Goal: Task Accomplishment & Management: Manage account settings

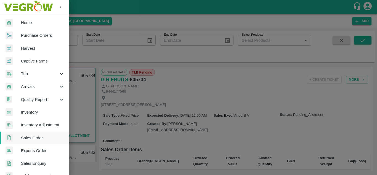
click at [291, 88] on div at bounding box center [188, 87] width 377 height 175
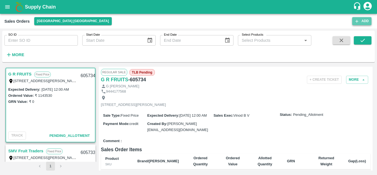
click at [360, 21] on button "Add" at bounding box center [361, 21] width 19 height 8
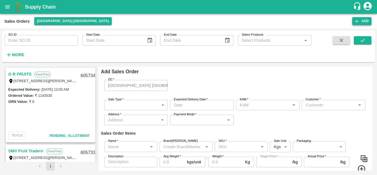
type input "Vinod B V"
click at [152, 87] on div "[GEOGRAPHIC_DATA] [GEOGRAPHIC_DATA]" at bounding box center [133, 85] width 51 height 6
click at [132, 103] on body "Supply Chain Sales Orders [GEOGRAPHIC_DATA] [GEOGRAPHIC_DATA] Add SO ID SO ID S…" at bounding box center [188, 87] width 377 height 175
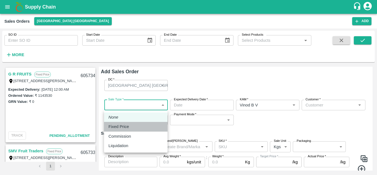
click at [124, 127] on p "Fixed Price" at bounding box center [118, 126] width 20 height 6
type input "1"
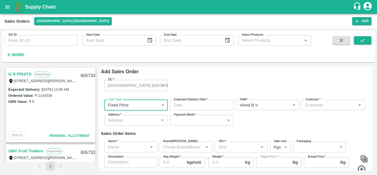
type input "DD/MM/YYYY hh:mm aa"
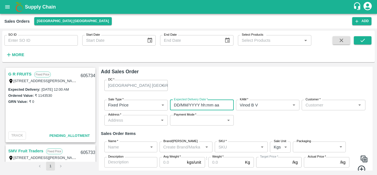
click at [190, 106] on input "DD/MM/YYYY hh:mm aa" at bounding box center [200, 105] width 60 height 10
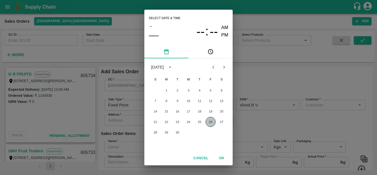
click at [209, 123] on button "26" at bounding box center [211, 122] width 10 height 10
type input "[DATE] 12:00 AM"
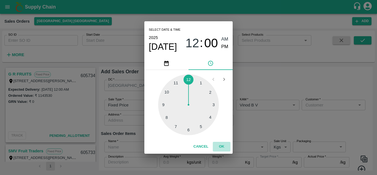
click at [221, 146] on button "OK" at bounding box center [222, 147] width 18 height 10
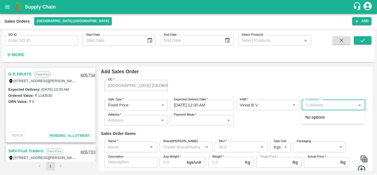
click at [334, 107] on input "Customer   *" at bounding box center [328, 104] width 51 height 7
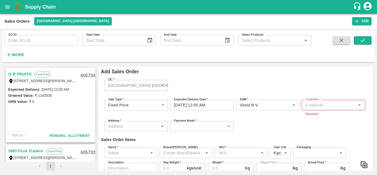
click at [294, 129] on div "Sale Type   * Fixed Price 1 Sale Type Expected Delivery Date   * [DATE] 12:00 A…" at bounding box center [236, 115] width 270 height 41
click at [335, 105] on input "Customer   *" at bounding box center [328, 104] width 51 height 7
click at [320, 118] on p "Pravasi Impex" at bounding box center [318, 117] width 26 height 6
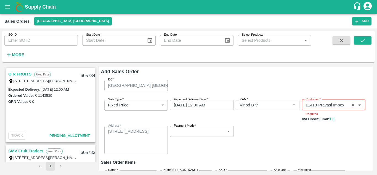
type input "11418-Pravasi Impex"
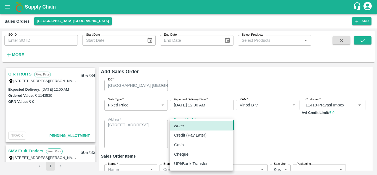
click at [211, 129] on body "Supply Chain Sales Orders [GEOGRAPHIC_DATA] [GEOGRAPHIC_DATA] Add SO ID SO ID S…" at bounding box center [188, 87] width 377 height 175
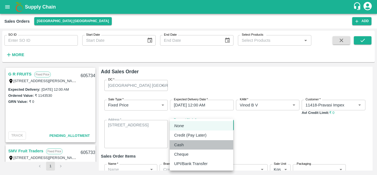
click at [183, 145] on p "Cash" at bounding box center [179, 145] width 10 height 6
type input "cash"
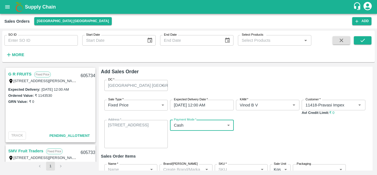
click at [147, 170] on div "Name   *" at bounding box center [130, 169] width 53 height 10
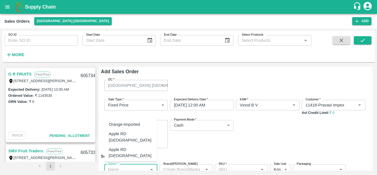
scroll to position [2, 0]
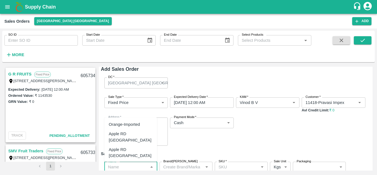
click at [128, 125] on div "Orange-Imported" at bounding box center [124, 124] width 31 height 6
type input "Orange-Imported"
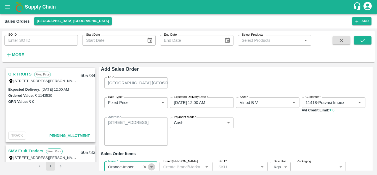
click at [149, 166] on icon "Open" at bounding box center [151, 167] width 6 height 6
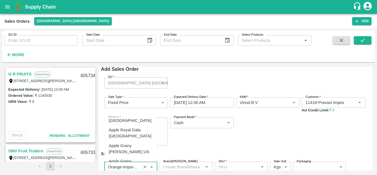
scroll to position [39, 0]
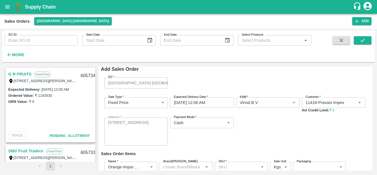
click at [181, 149] on div "Sale Type   * Fixed Price 1 Sale Type Expected Delivery Date   * [DATE] 12:00 A…" at bounding box center [236, 121] width 270 height 57
click at [145, 167] on icon "Clear" at bounding box center [144, 166] width 3 height 3
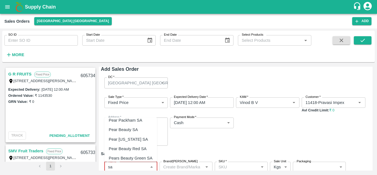
scroll to position [77, 0]
type input "s"
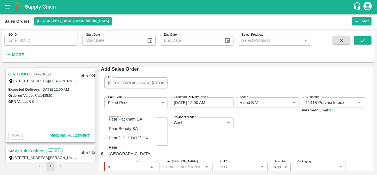
scroll to position [0, 0]
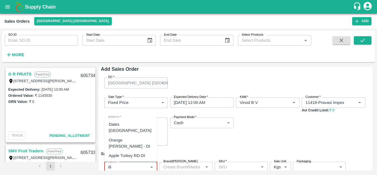
click at [119, 137] on div "Orange [PERSON_NAME] - DI" at bounding box center [131, 143] width 44 height 12
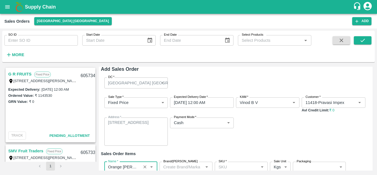
type input "Orange [PERSON_NAME] - DI"
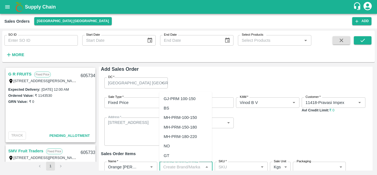
click at [174, 166] on input "Brand/[PERSON_NAME]" at bounding box center [181, 166] width 41 height 7
click at [266, 141] on div "Sale Type   * Fixed Price 1 Sale Type Expected Delivery Date   * [DATE] 12:00 A…" at bounding box center [236, 121] width 270 height 57
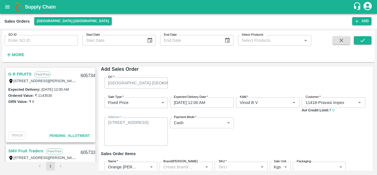
scroll to position [4, 0]
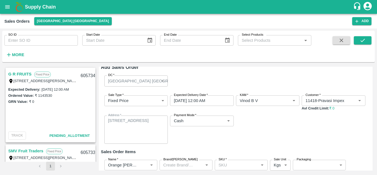
click at [284, 166] on body "Supply Chain Sales Orders [GEOGRAPHIC_DATA] [GEOGRAPHIC_DATA] Add SO ID SO ID S…" at bounding box center [188, 87] width 377 height 175
click at [279, 163] on p "Units" at bounding box center [277, 163] width 9 height 6
type input "2"
click at [248, 168] on input "SKU   *" at bounding box center [236, 164] width 41 height 7
click at [226, 124] on div "72 CT" at bounding box center [224, 124] width 11 height 6
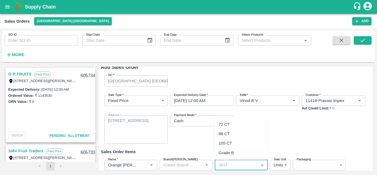
type input "72 CT"
type input "NA"
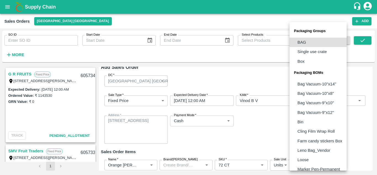
click at [301, 166] on body "Supply Chain Sales Orders [GEOGRAPHIC_DATA] [GEOGRAPHIC_DATA] Add SO ID SO ID S…" at bounding box center [188, 87] width 377 height 175
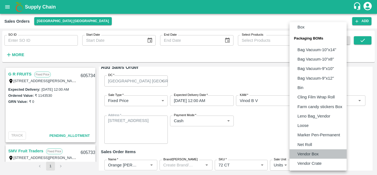
click at [318, 155] on p "Vendor Box" at bounding box center [307, 154] width 21 height 6
type input "BOM/276"
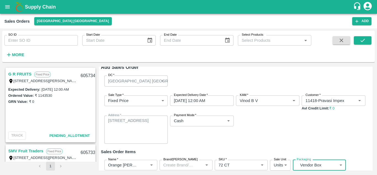
scroll to position [43, 0]
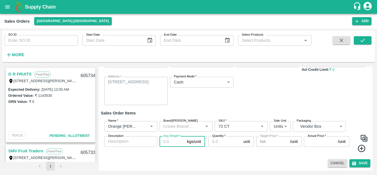
click at [176, 142] on input "Avg Weight   *" at bounding box center [172, 141] width 25 height 10
type input "4"
type input "15"
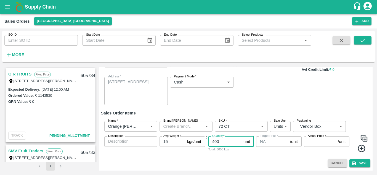
type input "400"
click at [313, 143] on input "Actual Price   *" at bounding box center [320, 141] width 32 height 10
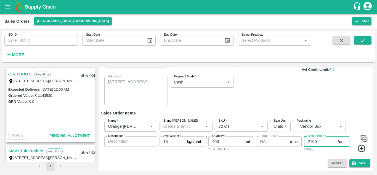
type input "2100"
click at [360, 149] on icon at bounding box center [361, 148] width 9 height 9
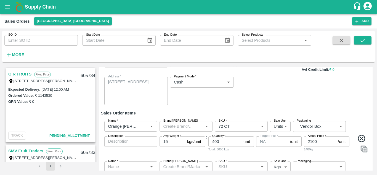
scroll to position [94, 0]
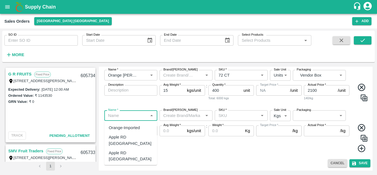
click at [139, 118] on input "Name   *" at bounding box center [126, 115] width 41 height 7
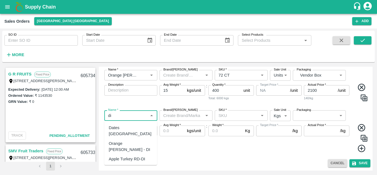
type input "di"
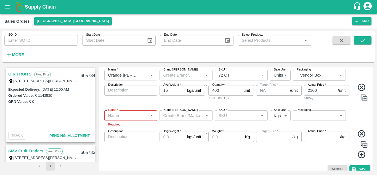
click at [200, 148] on div "Avg Weight   * kgs/unit Avg Weight" at bounding box center [183, 144] width 46 height 27
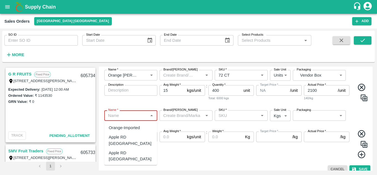
click at [114, 113] on input "Name   *" at bounding box center [126, 115] width 41 height 7
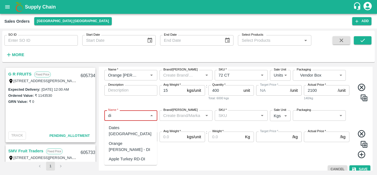
click at [113, 140] on div "Orange [PERSON_NAME] - DI" at bounding box center [131, 146] width 44 height 12
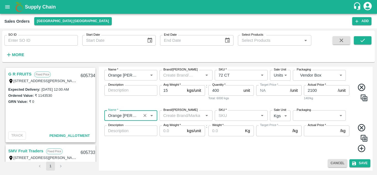
type input "Orange [PERSON_NAME] - DI"
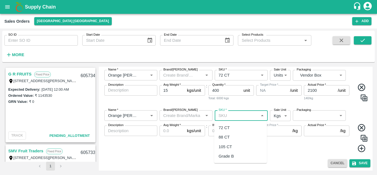
click at [238, 117] on input "SKU   *" at bounding box center [236, 115] width 41 height 7
click at [227, 137] on div "88 CT" at bounding box center [224, 137] width 11 height 6
type input "88 CT"
type input "NA"
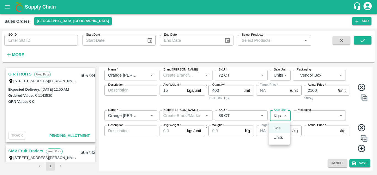
click at [285, 115] on body "Supply Chain Sales Orders [GEOGRAPHIC_DATA] [GEOGRAPHIC_DATA] Add SO ID SO ID S…" at bounding box center [188, 87] width 377 height 175
click at [278, 137] on p "Units" at bounding box center [277, 137] width 9 height 6
type input "2"
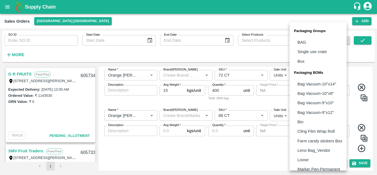
click at [315, 116] on body "Supply Chain Sales Orders [GEOGRAPHIC_DATA] [GEOGRAPHIC_DATA] Add SO ID SO ID S…" at bounding box center [188, 87] width 377 height 175
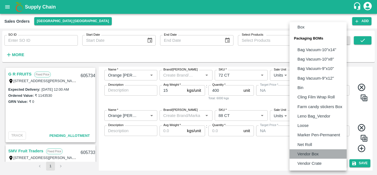
click at [318, 153] on p "Vendor Box" at bounding box center [307, 154] width 21 height 6
type input "BOM/276"
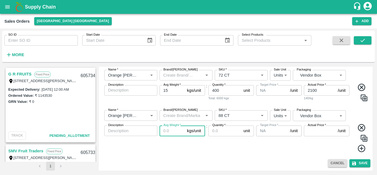
click at [175, 131] on input "Avg Weight   *" at bounding box center [172, 130] width 25 height 10
type input "15"
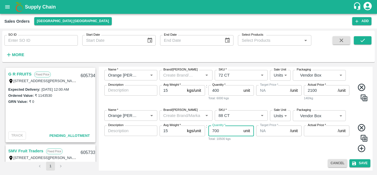
type input "700"
click at [313, 127] on label "Actual Price   *" at bounding box center [317, 125] width 18 height 4
click at [313, 127] on input "Actual Price   *" at bounding box center [320, 130] width 32 height 10
click at [313, 127] on label "Actual Price   *" at bounding box center [317, 125] width 18 height 4
click at [313, 127] on input "Actual Price   *" at bounding box center [320, 130] width 32 height 10
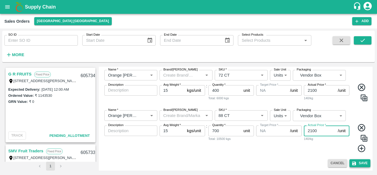
type input "2100"
click at [353, 163] on icon "submit" at bounding box center [354, 163] width 4 height 4
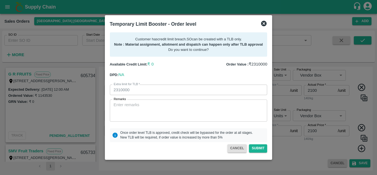
click at [306, 145] on div at bounding box center [188, 87] width 377 height 175
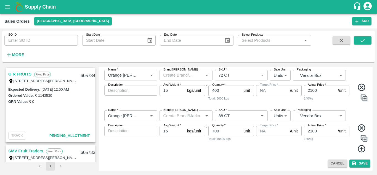
scroll to position [89, 0]
click at [357, 164] on button "Save" at bounding box center [359, 163] width 21 height 8
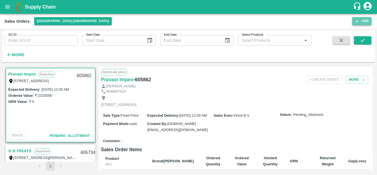
click at [356, 22] on icon "button" at bounding box center [356, 21] width 5 height 5
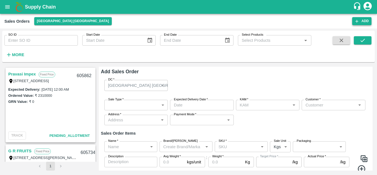
type input "Vinod B V"
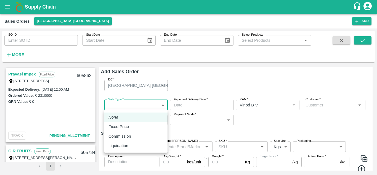
click at [158, 106] on body "Supply Chain Sales Orders [GEOGRAPHIC_DATA] [GEOGRAPHIC_DATA] Add SO ID SO ID S…" at bounding box center [188, 87] width 377 height 175
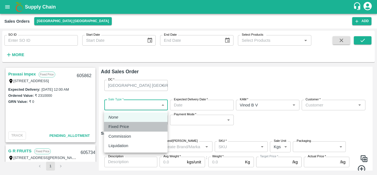
click at [135, 127] on div "Fixed Price" at bounding box center [135, 126] width 55 height 6
type input "1"
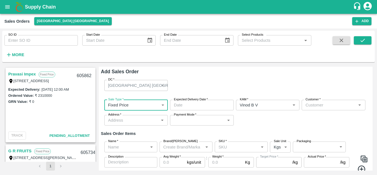
type input "DD/MM/YYYY hh:mm aa"
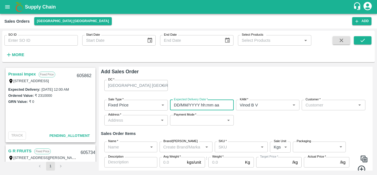
click at [196, 108] on input "DD/MM/YYYY hh:mm aa" at bounding box center [200, 105] width 60 height 10
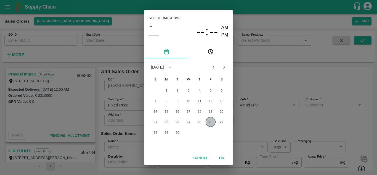
click at [209, 123] on button "26" at bounding box center [211, 122] width 10 height 10
type input "[DATE] 12:00 AM"
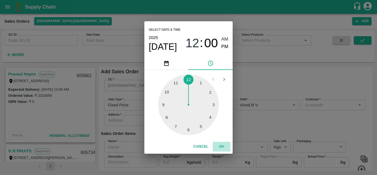
click at [224, 147] on button "OK" at bounding box center [222, 147] width 18 height 10
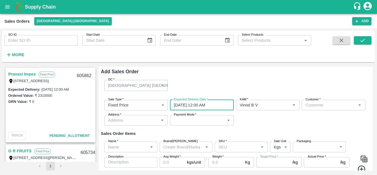
scroll to position [83, 0]
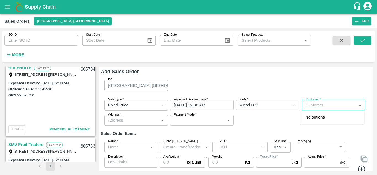
click at [318, 102] on input "Customer   *" at bounding box center [328, 104] width 51 height 7
click at [313, 119] on p "G R FRUITS" at bounding box center [316, 117] width 23 height 6
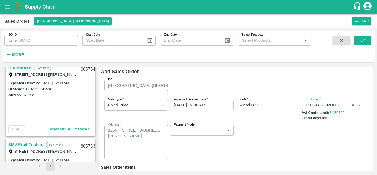
type input "1165-G R FRUITS"
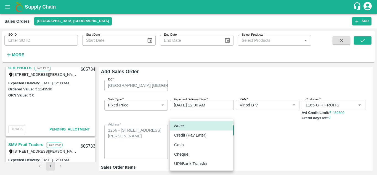
click at [210, 129] on body "Supply Chain Sales Orders [GEOGRAPHIC_DATA] [GEOGRAPHIC_DATA] Add SO ID SO ID S…" at bounding box center [188, 87] width 377 height 175
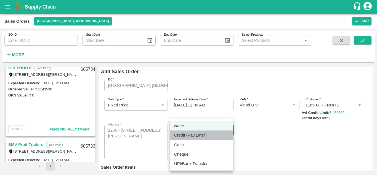
click at [184, 135] on p "Credit (Pay Later)" at bounding box center [190, 135] width 32 height 6
type input "credit"
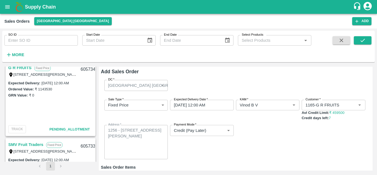
scroll to position [54, 0]
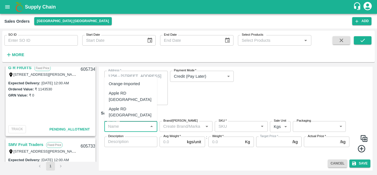
click at [138, 126] on input "Name   *" at bounding box center [126, 126] width 41 height 7
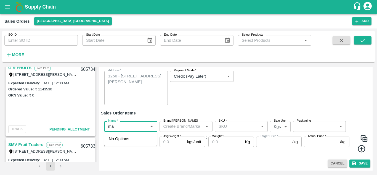
type input "m"
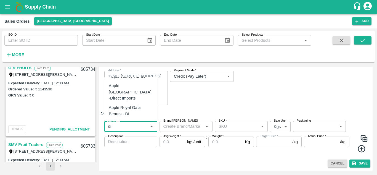
scroll to position [77, 0]
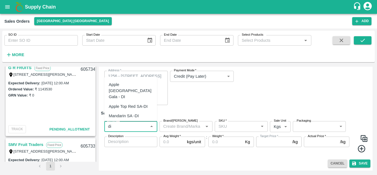
click at [133, 113] on div "Mandarin SA -DI" at bounding box center [124, 116] width 30 height 6
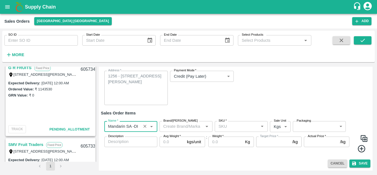
type input "Mandarin SA -DI"
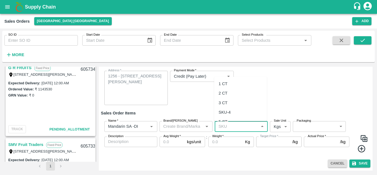
click at [240, 128] on input "SKU   *" at bounding box center [236, 126] width 41 height 7
click at [224, 84] on div "1 CT" at bounding box center [223, 84] width 9 height 6
type input "1 CT"
type input "NA"
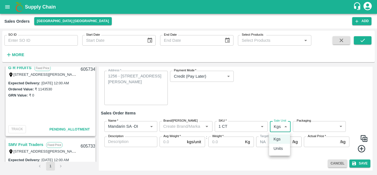
click at [285, 126] on body "Supply Chain Sales Orders [GEOGRAPHIC_DATA] [GEOGRAPHIC_DATA] Add SO ID SO ID S…" at bounding box center [188, 87] width 377 height 175
click at [275, 151] on p "Units" at bounding box center [277, 148] width 9 height 6
type input "2"
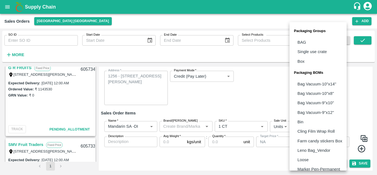
click at [305, 128] on body "Supply Chain Sales Orders [GEOGRAPHIC_DATA] [GEOGRAPHIC_DATA] Add SO ID SO ID S…" at bounding box center [188, 87] width 377 height 175
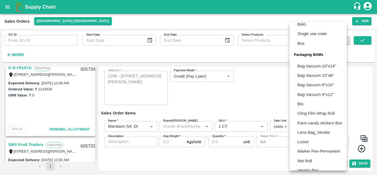
scroll to position [34, 0]
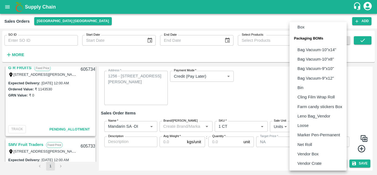
click at [307, 155] on p "Vendor Box" at bounding box center [307, 154] width 21 height 6
type input "BOM/276"
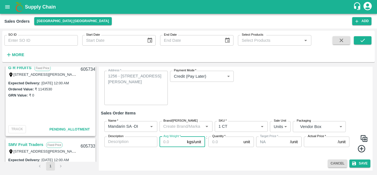
click at [170, 141] on input "Avg Weight   *" at bounding box center [172, 141] width 25 height 10
type input "10"
type input "200"
click at [317, 142] on input "Actual Price   *" at bounding box center [320, 141] width 32 height 10
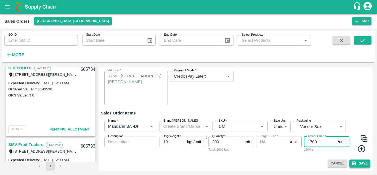
type input "1700"
click at [359, 164] on button "Save" at bounding box center [359, 163] width 21 height 8
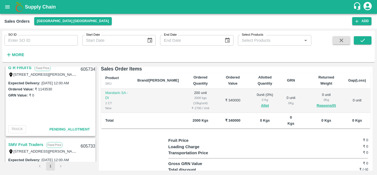
scroll to position [91, 0]
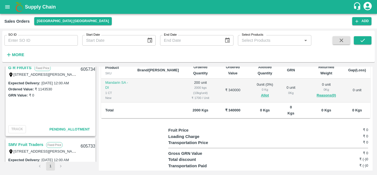
click at [97, 72] on div "G R FRUITS Fixed Price T/D [STREET_ADDRESS][PERSON_NAME] 605863 Expected Delive…" at bounding box center [188, 119] width 368 height 104
click at [95, 72] on div "G R FRUITS Fixed Price T/D [STREET_ADDRESS][PERSON_NAME] 605863 Expected Delive…" at bounding box center [50, 114] width 92 height 95
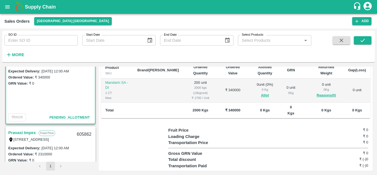
scroll to position [0, 0]
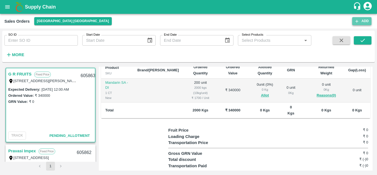
click at [360, 22] on button "Add" at bounding box center [361, 21] width 19 height 8
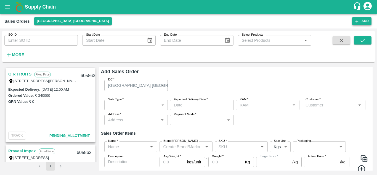
type input "Vinod B V"
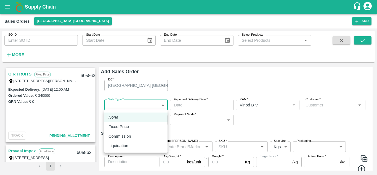
click at [145, 105] on body "Supply Chain Sales Orders [GEOGRAPHIC_DATA] [GEOGRAPHIC_DATA] Add SO ID SO ID S…" at bounding box center [188, 87] width 377 height 175
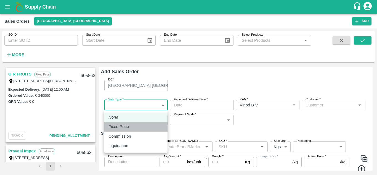
click at [126, 126] on p "Fixed Price" at bounding box center [118, 126] width 20 height 6
type input "1"
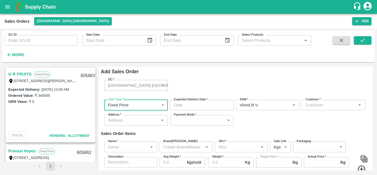
type input "DD/MM/YYYY hh:mm aa"
click at [209, 103] on input "DD/MM/YYYY hh:mm aa" at bounding box center [200, 105] width 60 height 10
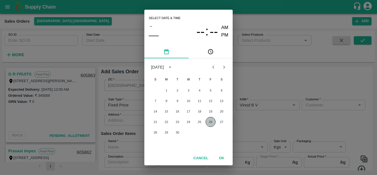
click at [210, 121] on button "26" at bounding box center [211, 122] width 10 height 10
type input "[DATE] 12:00 AM"
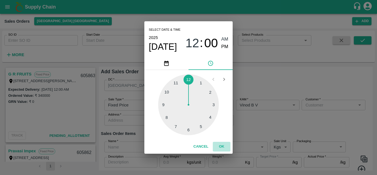
click at [221, 147] on button "OK" at bounding box center [222, 147] width 18 height 10
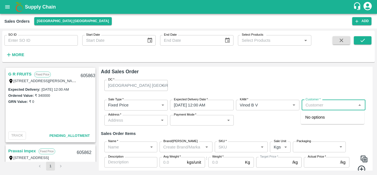
click at [317, 107] on input "Customer   *" at bounding box center [328, 104] width 51 height 7
type input "v"
click at [313, 116] on p "G R FRUITS" at bounding box center [316, 117] width 23 height 6
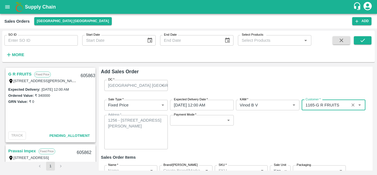
type input "1165-G R FRUITS"
click at [211, 121] on body "Supply Chain Sales Orders [GEOGRAPHIC_DATA] [GEOGRAPHIC_DATA] Add SO ID SO ID S…" at bounding box center [188, 87] width 377 height 175
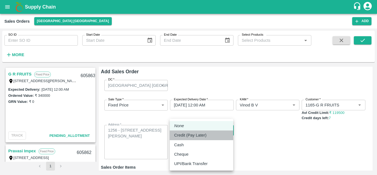
click at [184, 135] on p "Credit (Pay Later)" at bounding box center [190, 135] width 32 height 6
type input "credit"
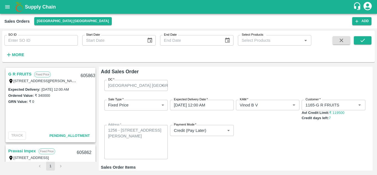
scroll to position [54, 0]
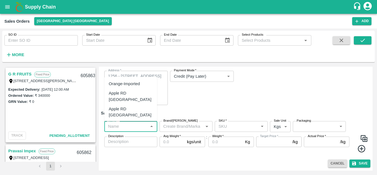
click at [143, 128] on input "Name   *" at bounding box center [126, 126] width 41 height 7
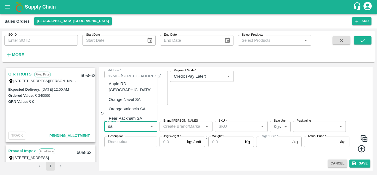
type input "s"
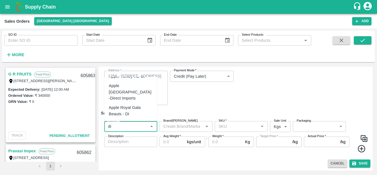
scroll to position [77, 0]
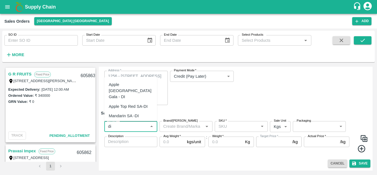
click at [130, 113] on div "Mandarin SA -DI" at bounding box center [124, 116] width 30 height 6
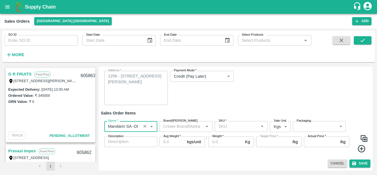
type input "Mandarin SA -DI"
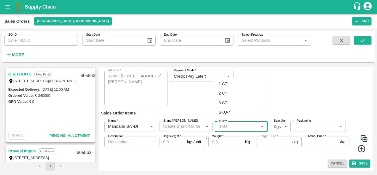
click at [227, 125] on input "SKU   *" at bounding box center [236, 126] width 41 height 7
click at [243, 128] on input "SKU   *" at bounding box center [236, 126] width 41 height 7
click at [261, 126] on icon "Open" at bounding box center [262, 126] width 2 height 1
click at [226, 94] on div "2 CT" at bounding box center [223, 93] width 9 height 6
type input "2 CT"
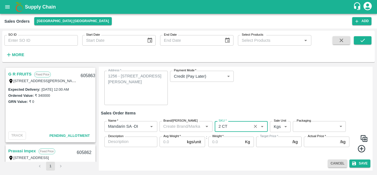
type input "NA"
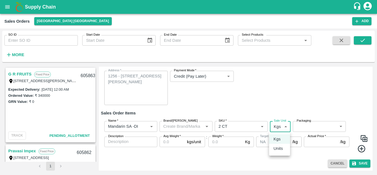
click at [283, 126] on body "Supply Chain Sales Orders [GEOGRAPHIC_DATA] [GEOGRAPHIC_DATA] Add SO ID SO ID S…" at bounding box center [188, 87] width 377 height 175
click at [277, 147] on p "Units" at bounding box center [277, 148] width 9 height 6
type input "2"
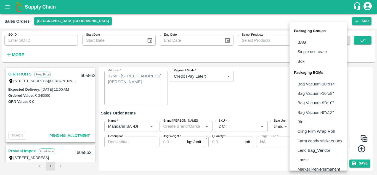
click at [306, 124] on body "Supply Chain Sales Orders [GEOGRAPHIC_DATA] [GEOGRAPHIC_DATA] Add SO ID SO ID S…" at bounding box center [188, 87] width 377 height 175
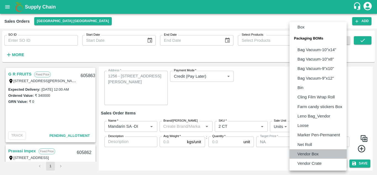
click at [306, 153] on p "Vendor Box" at bounding box center [307, 154] width 21 height 6
type input "BOM/276"
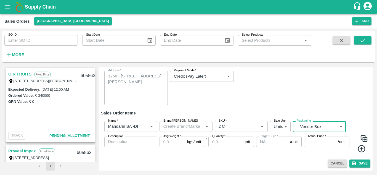
click at [167, 142] on input "Avg Weight   *" at bounding box center [172, 141] width 25 height 10
type input "10"
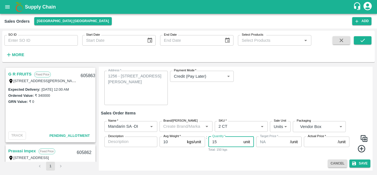
type input "1"
type input "500"
click at [314, 142] on input "Actual Price   *" at bounding box center [320, 141] width 32 height 10
type input "1700"
click at [301, 167] on div "Cancel Save" at bounding box center [236, 163] width 270 height 8
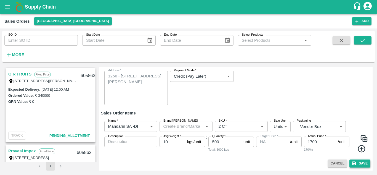
click at [361, 162] on button "Save" at bounding box center [359, 163] width 21 height 8
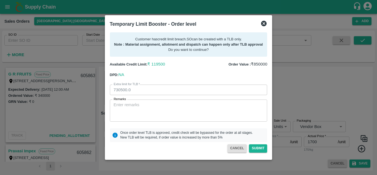
click at [265, 22] on icon at bounding box center [264, 24] width 6 height 6
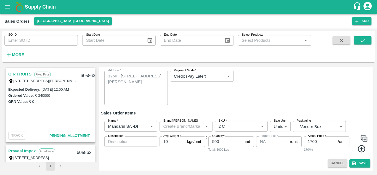
scroll to position [44, 0]
click at [361, 149] on icon at bounding box center [361, 148] width 7 height 7
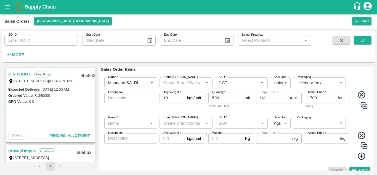
scroll to position [95, 0]
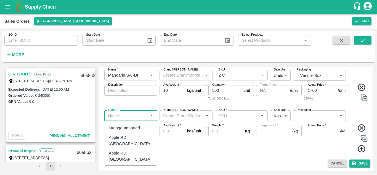
click at [142, 116] on input "Name   *" at bounding box center [126, 115] width 41 height 7
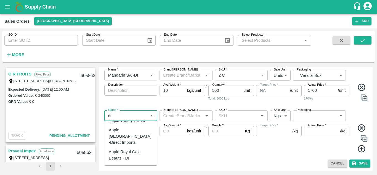
scroll to position [77, 0]
click at [130, 157] on div "Mandarin SA -DI" at bounding box center [124, 160] width 30 height 6
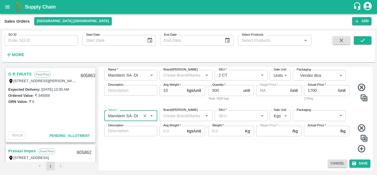
type input "Mandarin SA -DI"
click at [189, 115] on input "Brand/[PERSON_NAME]" at bounding box center [181, 115] width 41 height 7
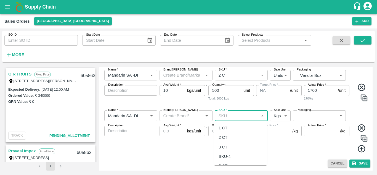
click at [228, 113] on input "SKU   *" at bounding box center [236, 115] width 41 height 7
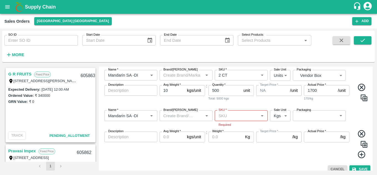
click at [361, 126] on div "Name   * Name   * Brand/[PERSON_NAME]/[PERSON_NAME]   * SKU   * Required Sale U…" at bounding box center [236, 134] width 270 height 57
click at [360, 133] on icon at bounding box center [361, 133] width 7 height 7
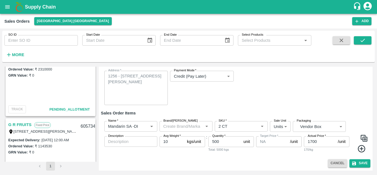
scroll to position [60, 0]
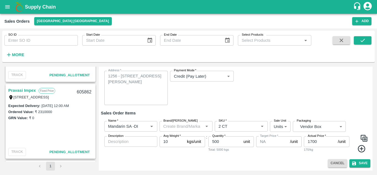
click at [29, 90] on link "Pravasi Impex" at bounding box center [22, 90] width 28 height 7
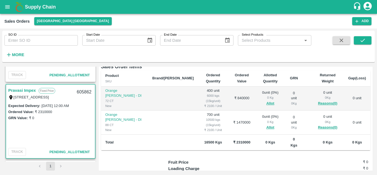
scroll to position [131, 0]
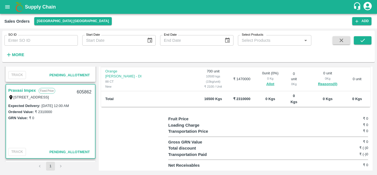
click at [371, 107] on div "Regular Sale Pravasi Impex - 605862 + Create Ticket More [PERSON_NAME] 95996579…" at bounding box center [236, 119] width 274 height 104
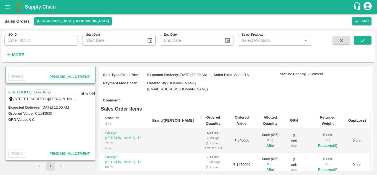
scroll to position [143, 0]
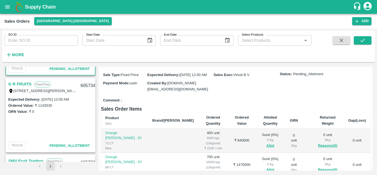
click at [95, 160] on div "G R FRUITS Fixed Price T/D [STREET_ADDRESS][PERSON_NAME] 605863 Expected Delive…" at bounding box center [50, 114] width 92 height 95
click at [97, 95] on div "G R FRUITS Fixed Price T/D [STREET_ADDRESS][PERSON_NAME] 605863 Expected Delive…" at bounding box center [188, 119] width 368 height 104
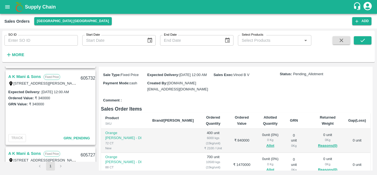
scroll to position [310, 0]
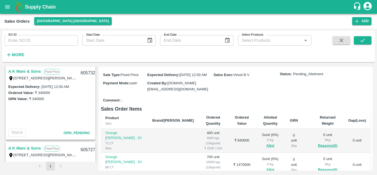
click at [95, 116] on div "G R FRUITS Fixed Price T/D [STREET_ADDRESS][PERSON_NAME] 605863 Expected Delive…" at bounding box center [50, 114] width 92 height 95
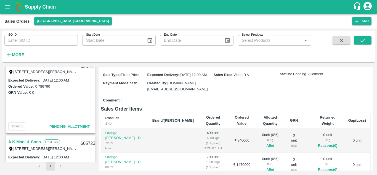
click at [58, 98] on div "Expected Delivery : [DATE] 12:00 AM Ordered Value: ₹ 786790 GRN Value: ₹ 0" at bounding box center [50, 98] width 89 height 43
click at [49, 67] on p "Fixed Price" at bounding box center [52, 65] width 17 height 6
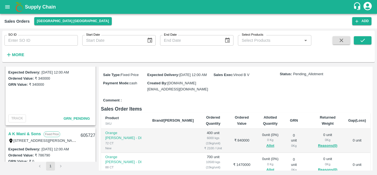
scroll to position [310, 0]
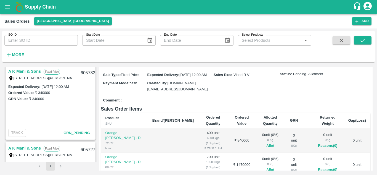
click at [25, 146] on link "A K Mani & Sons" at bounding box center [24, 147] width 33 height 7
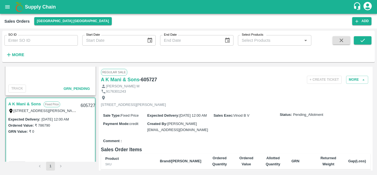
scroll to position [91, 0]
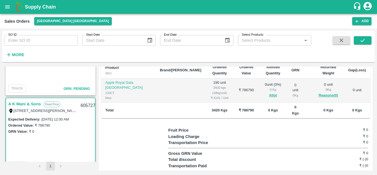
click at [119, 116] on td "Total" at bounding box center [128, 110] width 55 height 16
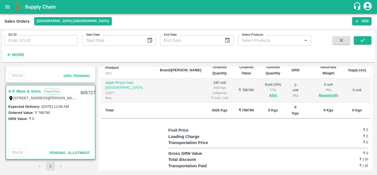
scroll to position [366, 0]
click at [269, 99] on button "Allot" at bounding box center [273, 95] width 8 height 6
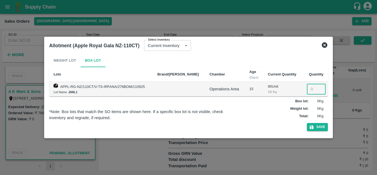
click at [308, 86] on input "number" at bounding box center [316, 89] width 19 height 10
click at [324, 44] on icon at bounding box center [324, 45] width 7 height 7
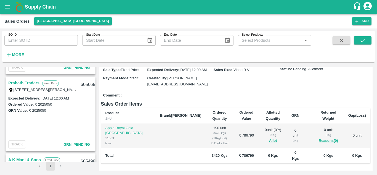
scroll to position [532, 0]
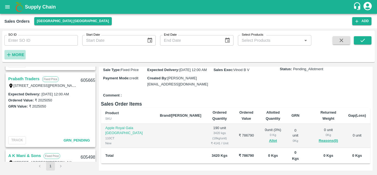
click at [19, 55] on strong "More" at bounding box center [18, 54] width 12 height 4
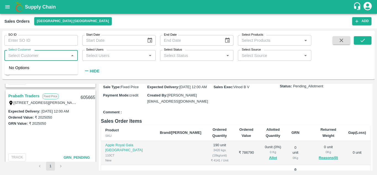
click at [32, 52] on input "Select Customer" at bounding box center [36, 55] width 61 height 7
type input "a k m"
click at [15, 69] on input "checkbox" at bounding box center [14, 70] width 11 height 11
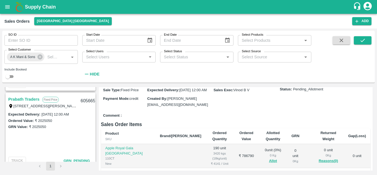
click at [359, 35] on div "SO ID SO ID Start Date Start Date End Date End Date Select Products Select Prod…" at bounding box center [188, 56] width 373 height 47
click at [359, 38] on button "submit" at bounding box center [363, 40] width 18 height 8
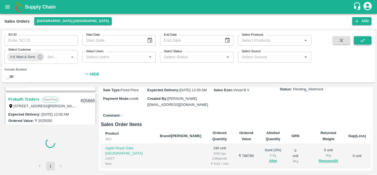
scroll to position [232, 0]
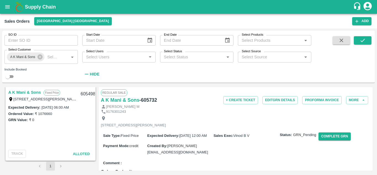
click at [24, 89] on link "A K Mani & Sons" at bounding box center [24, 92] width 33 height 7
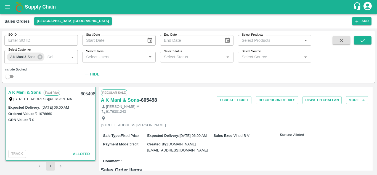
click at [24, 89] on link "A K Mani & Sons" at bounding box center [24, 92] width 33 height 7
click at [273, 102] on button "Record GRN Details" at bounding box center [277, 100] width 42 height 8
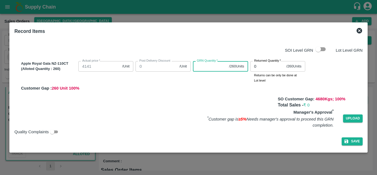
click at [200, 69] on input "GRN Quantity   *" at bounding box center [210, 66] width 34 height 10
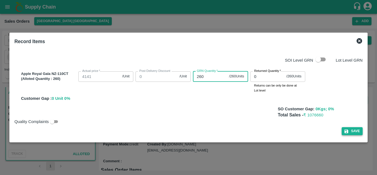
type input "260"
click at [355, 134] on button "Save" at bounding box center [352, 131] width 21 height 8
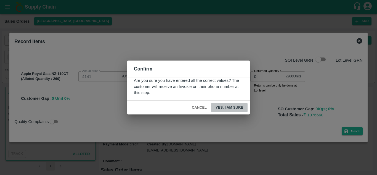
click at [225, 106] on button "Yes, I am sure" at bounding box center [229, 108] width 36 height 10
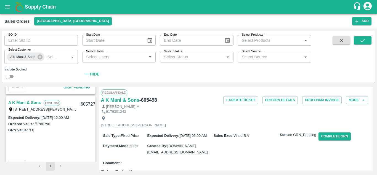
scroll to position [67, 0]
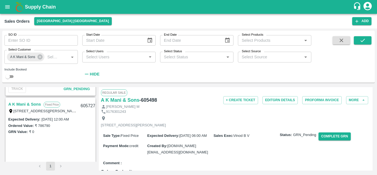
click at [26, 105] on link "A K Mani & Sons" at bounding box center [24, 103] width 33 height 7
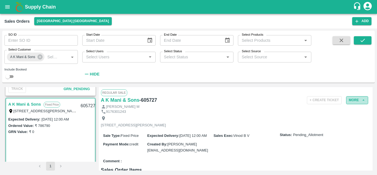
click at [356, 101] on button "More" at bounding box center [357, 100] width 22 height 8
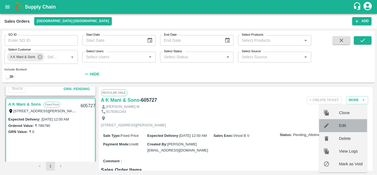
click at [342, 122] on div "Edit" at bounding box center [343, 125] width 48 height 13
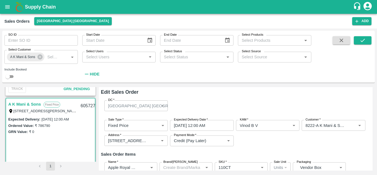
type input "NA"
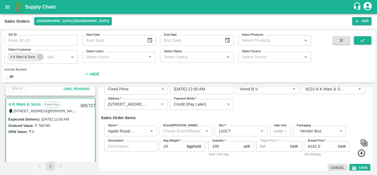
scroll to position [41, 0]
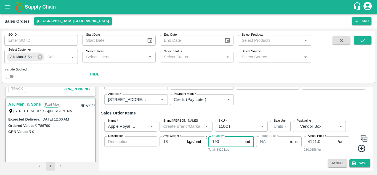
click at [215, 141] on input "190" at bounding box center [224, 141] width 33 height 10
type input "90"
click at [359, 164] on button "Save" at bounding box center [359, 163] width 21 height 8
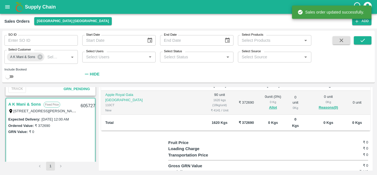
scroll to position [102, 0]
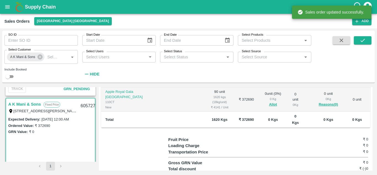
click at [264, 108] on span "Allot" at bounding box center [273, 104] width 19 height 6
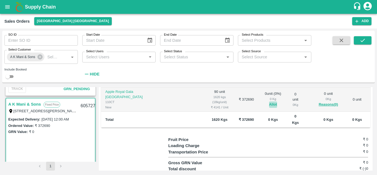
click at [269, 108] on button "Allot" at bounding box center [273, 104] width 8 height 6
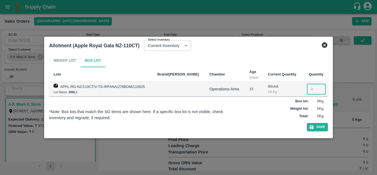
click at [308, 87] on input "number" at bounding box center [316, 89] width 19 height 10
type input "90"
click at [318, 127] on button "Save" at bounding box center [317, 127] width 21 height 8
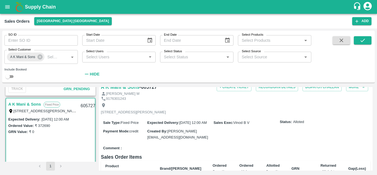
scroll to position [0, 0]
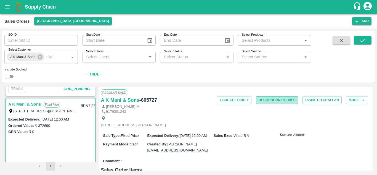
click at [271, 101] on button "Record GRN Details" at bounding box center [277, 100] width 42 height 8
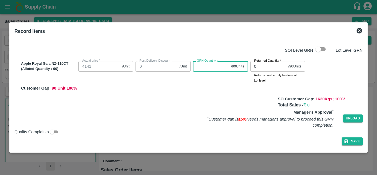
click at [214, 67] on input "GRN Quantity   *" at bounding box center [211, 66] width 36 height 10
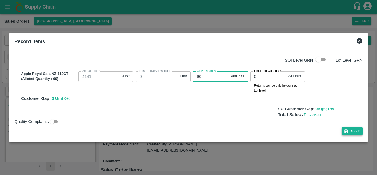
type input "90"
click at [353, 130] on button "Save" at bounding box center [352, 131] width 21 height 8
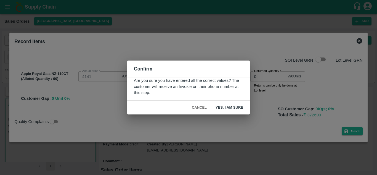
click at [229, 109] on button "Yes, I am sure" at bounding box center [229, 108] width 36 height 10
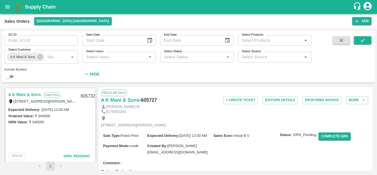
click at [31, 95] on link "A K Mani & Sons" at bounding box center [24, 94] width 33 height 7
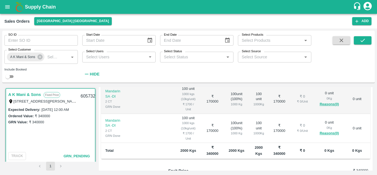
scroll to position [107, 0]
click at [39, 58] on icon at bounding box center [40, 57] width 6 height 6
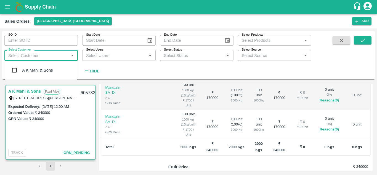
click at [38, 55] on input "Select Customer" at bounding box center [36, 55] width 61 height 7
type input "s"
click at [22, 55] on input "Select Customer" at bounding box center [36, 55] width 61 height 7
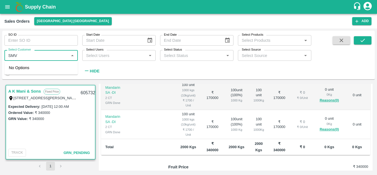
click at [22, 55] on input "Select Customer" at bounding box center [36, 55] width 61 height 7
type input "SMV"
click at [41, 76] on div "Include Booked" at bounding box center [40, 71] width 73 height 12
click at [20, 57] on input "Select Customer" at bounding box center [36, 55] width 61 height 7
type input "SMV"
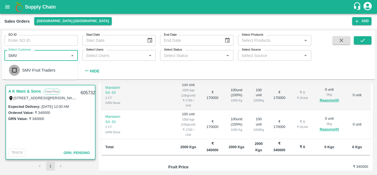
click at [14, 70] on input "checkbox" at bounding box center [14, 70] width 11 height 11
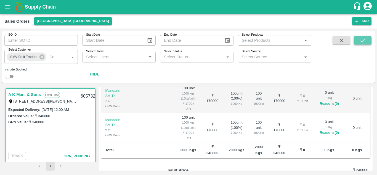
click at [356, 41] on button "submit" at bounding box center [363, 40] width 18 height 8
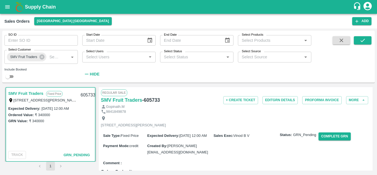
scroll to position [2, 0]
